Goal: Transaction & Acquisition: Register for event/course

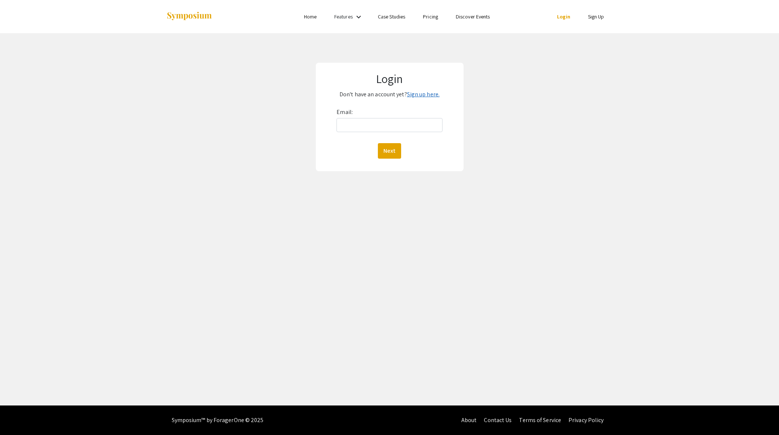
click at [412, 95] on link "Sign up here." at bounding box center [423, 94] width 32 height 8
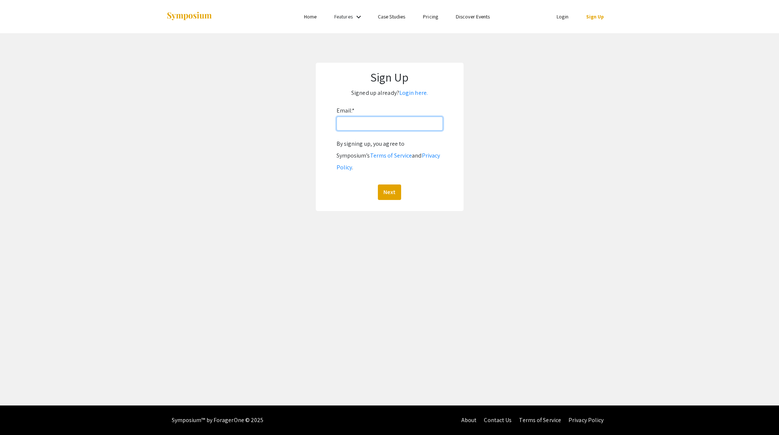
click at [351, 123] on input "Email: *" at bounding box center [389, 124] width 106 height 14
type input "[EMAIL_ADDRESS][DOMAIN_NAME]"
click at [390, 185] on button "Next" at bounding box center [389, 193] width 23 height 16
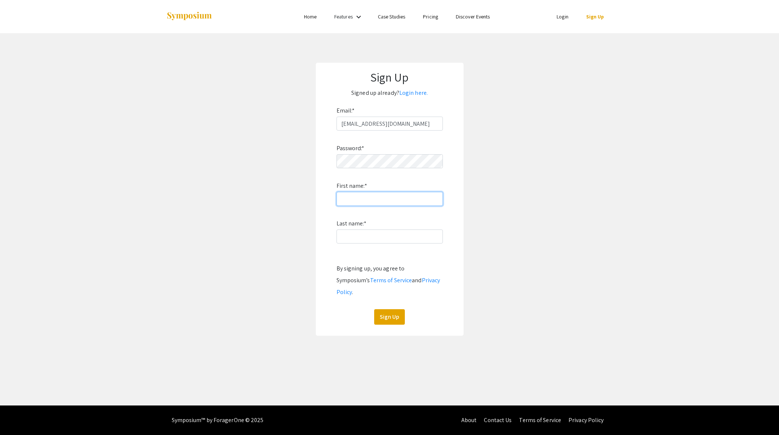
click at [342, 200] on input "First name: *" at bounding box center [389, 199] width 106 height 14
type input "[PERSON_NAME]"
click at [395, 309] on button "Sign Up" at bounding box center [389, 317] width 31 height 16
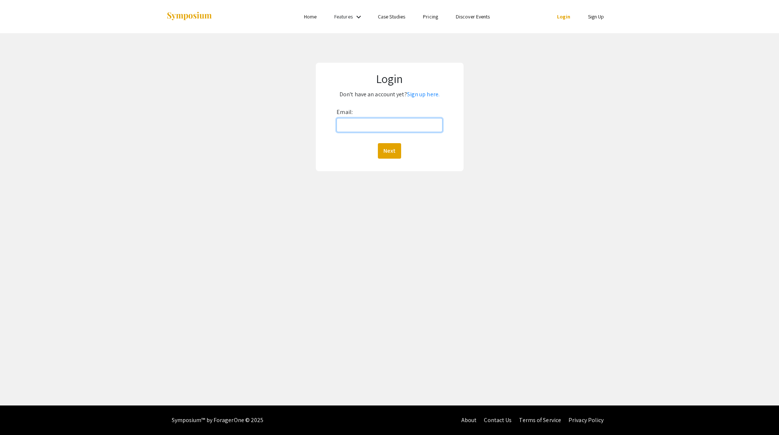
click at [346, 126] on input "Email:" at bounding box center [389, 125] width 106 height 14
type input "[EMAIL_ADDRESS][DOMAIN_NAME]"
click at [390, 148] on button "Next" at bounding box center [389, 151] width 23 height 16
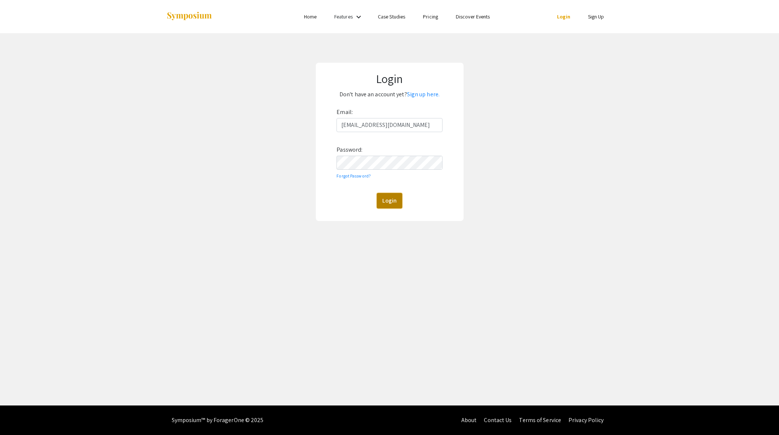
click at [391, 207] on button "Login" at bounding box center [389, 201] width 25 height 16
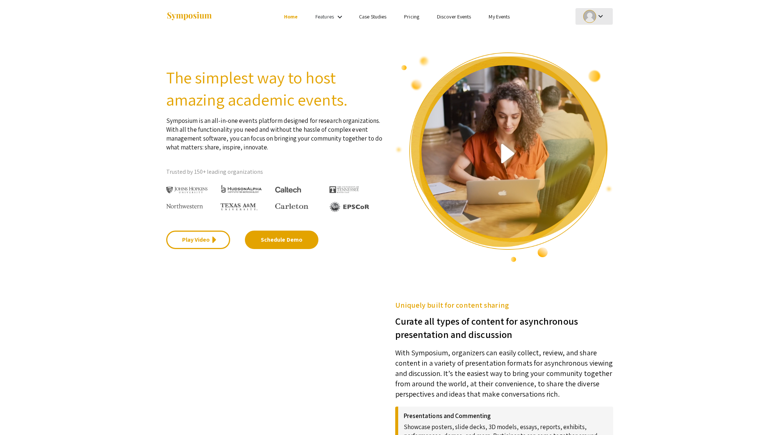
click at [602, 16] on mat-icon "keyboard_arrow_down" at bounding box center [600, 16] width 9 height 9
click at [603, 56] on button "My Submissions" at bounding box center [598, 54] width 45 height 18
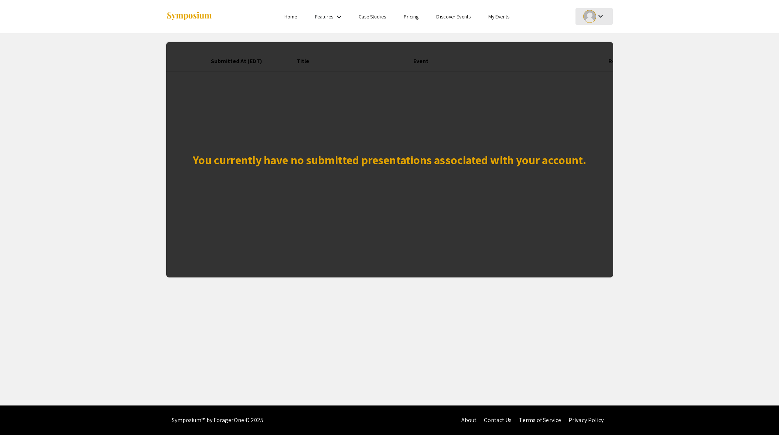
click at [601, 15] on mat-icon "keyboard_arrow_down" at bounding box center [600, 16] width 9 height 9
click at [595, 37] on button "My Account" at bounding box center [598, 37] width 45 height 18
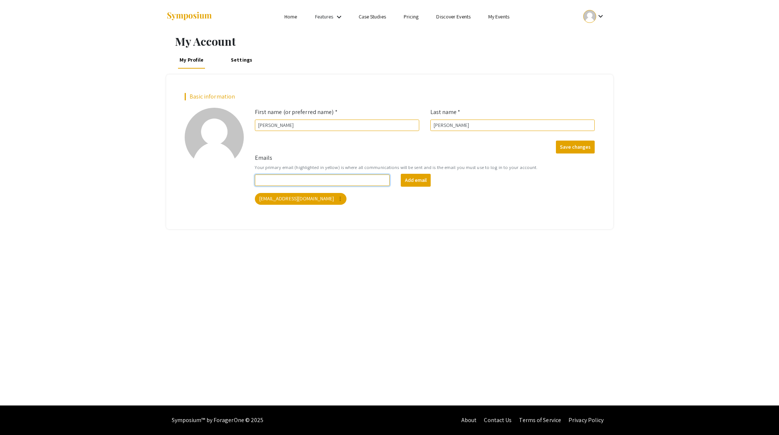
click at [281, 184] on input "Emails" at bounding box center [322, 180] width 135 height 11
type input "[EMAIL_ADDRESS][DOMAIN_NAME]"
drag, startPoint x: 290, startPoint y: 178, endPoint x: 218, endPoint y: 171, distance: 72.3
click at [219, 171] on div "Basic information add_a_photo Click to update profile photo First name (or pref…" at bounding box center [389, 151] width 421 height 117
click at [239, 61] on link "Settings" at bounding box center [241, 60] width 25 height 18
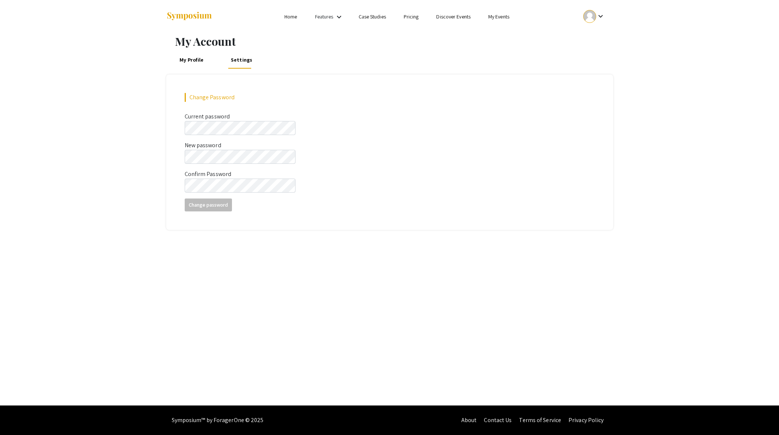
click at [329, 17] on link "Features" at bounding box center [324, 16] width 18 height 7
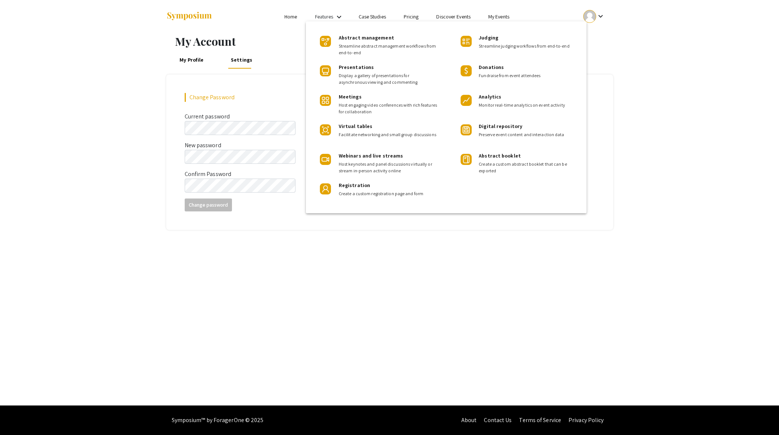
click at [457, 16] on div at bounding box center [389, 217] width 779 height 435
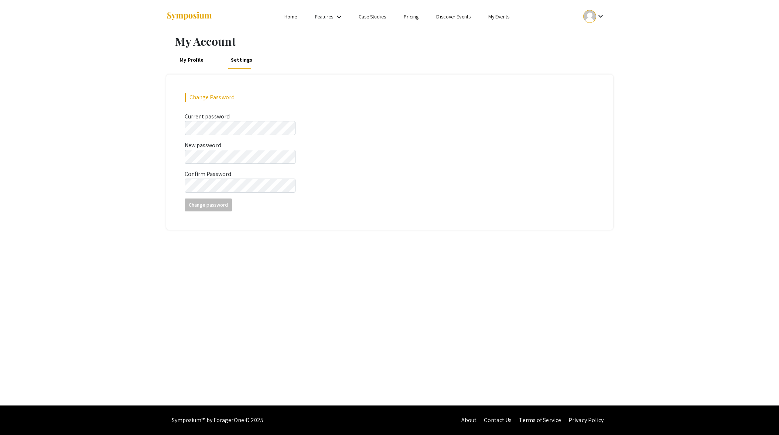
click at [456, 16] on link "Discover Events" at bounding box center [453, 16] width 34 height 7
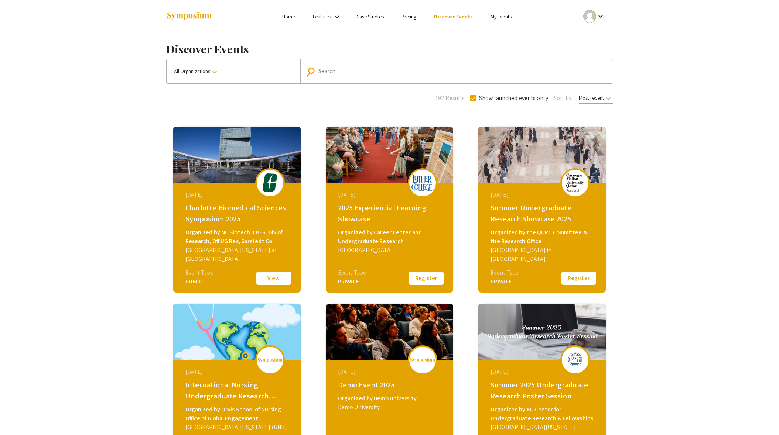
click at [319, 71] on input "Search" at bounding box center [460, 71] width 284 height 7
type input "[PERSON_NAME]"
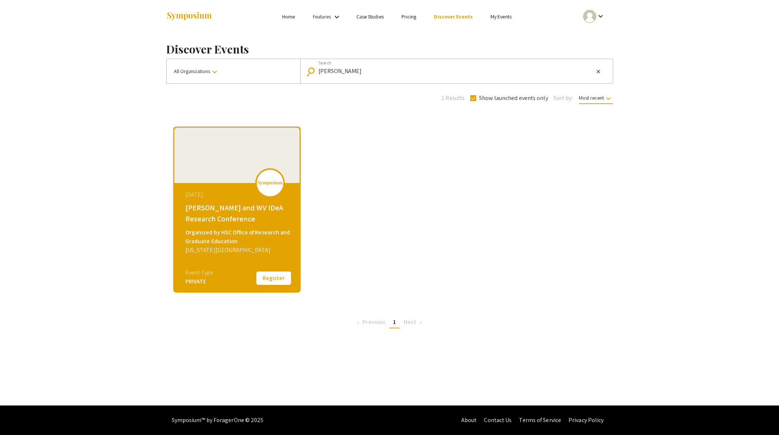
click at [275, 281] on button "Register" at bounding box center [273, 279] width 37 height 16
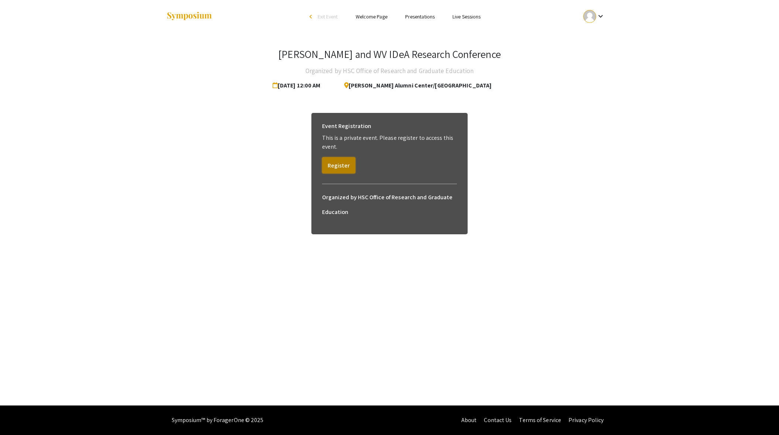
click at [339, 165] on button "Register" at bounding box center [338, 165] width 33 height 16
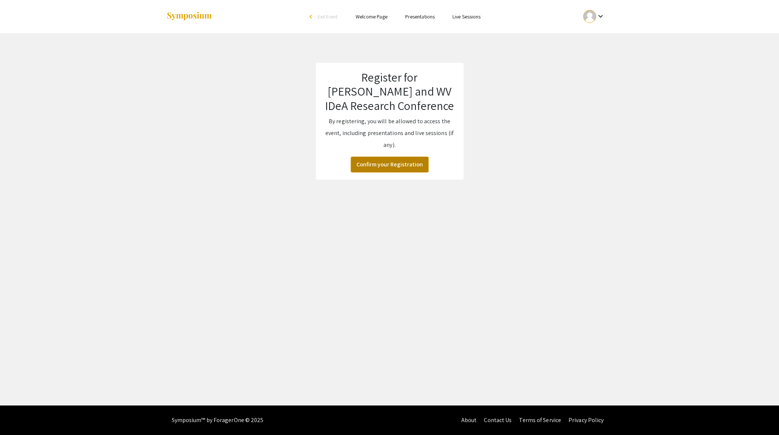
click at [387, 166] on button "Confirm your Registration" at bounding box center [390, 165] width 78 height 16
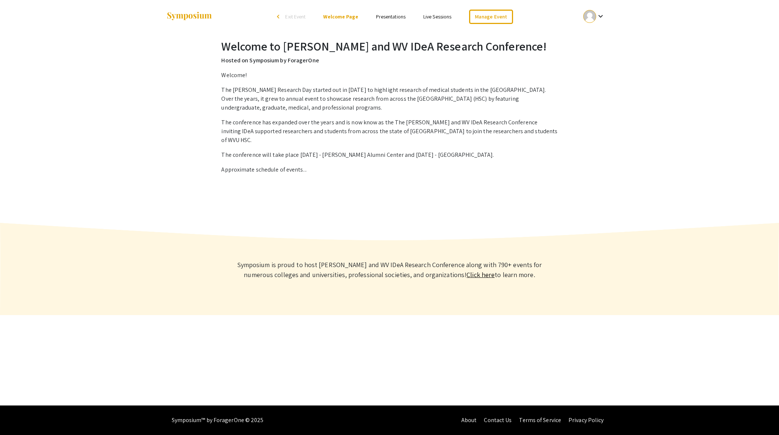
click at [466, 271] on link "Click here" at bounding box center [480, 275] width 28 height 8
click at [396, 18] on link "Presentations" at bounding box center [391, 16] width 30 height 7
